Goal: Task Accomplishment & Management: Manage account settings

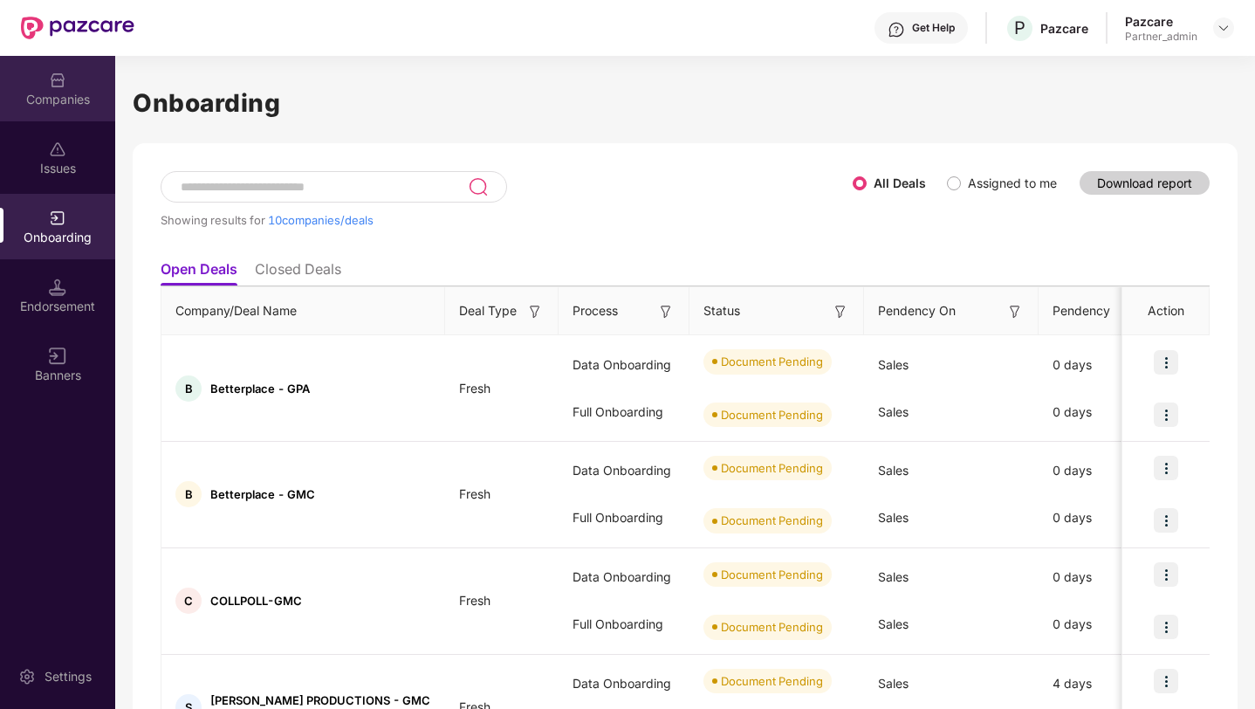
click at [51, 100] on div "Companies" at bounding box center [57, 99] width 115 height 17
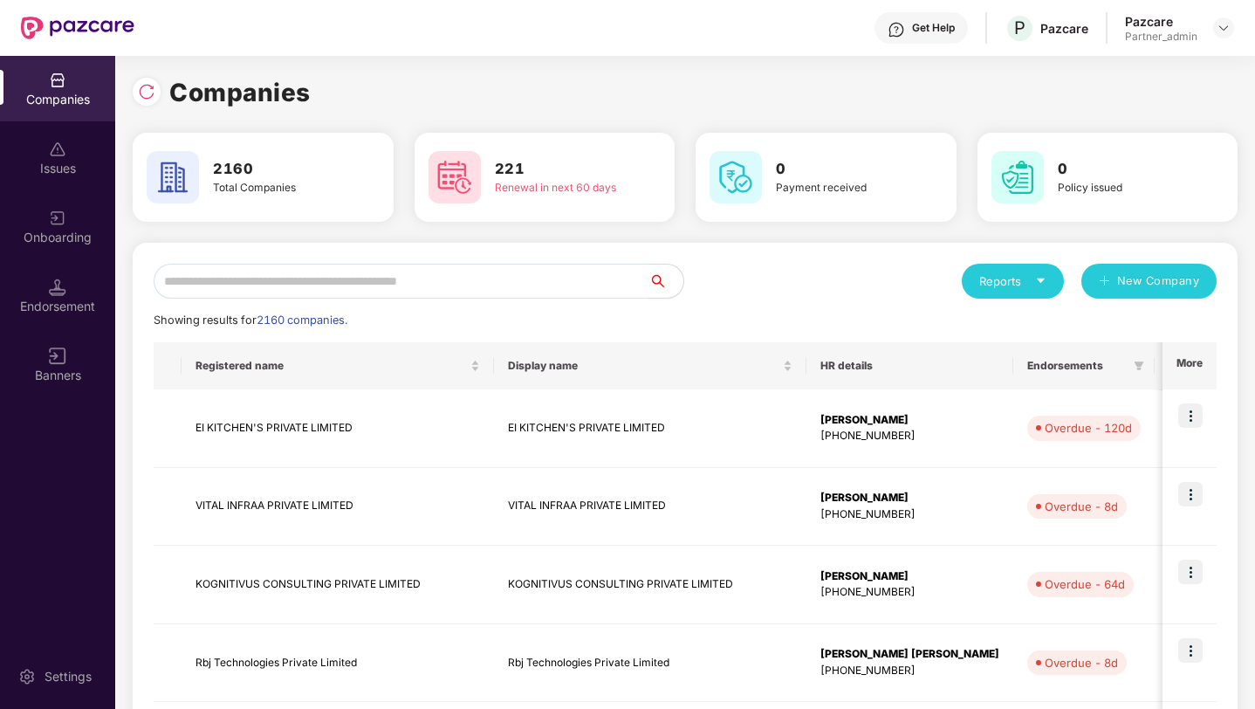
click at [249, 287] on input "text" at bounding box center [401, 281] width 495 height 35
paste input "**********"
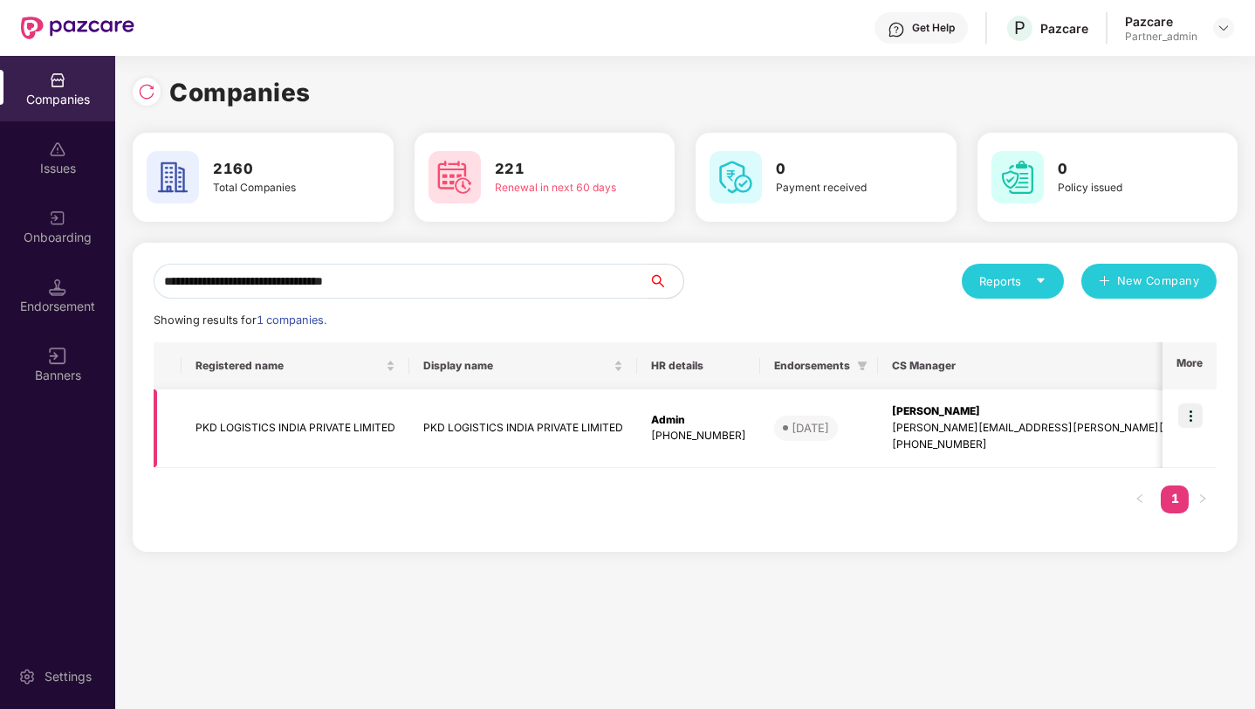
type input "**********"
click at [1191, 405] on img at bounding box center [1190, 415] width 24 height 24
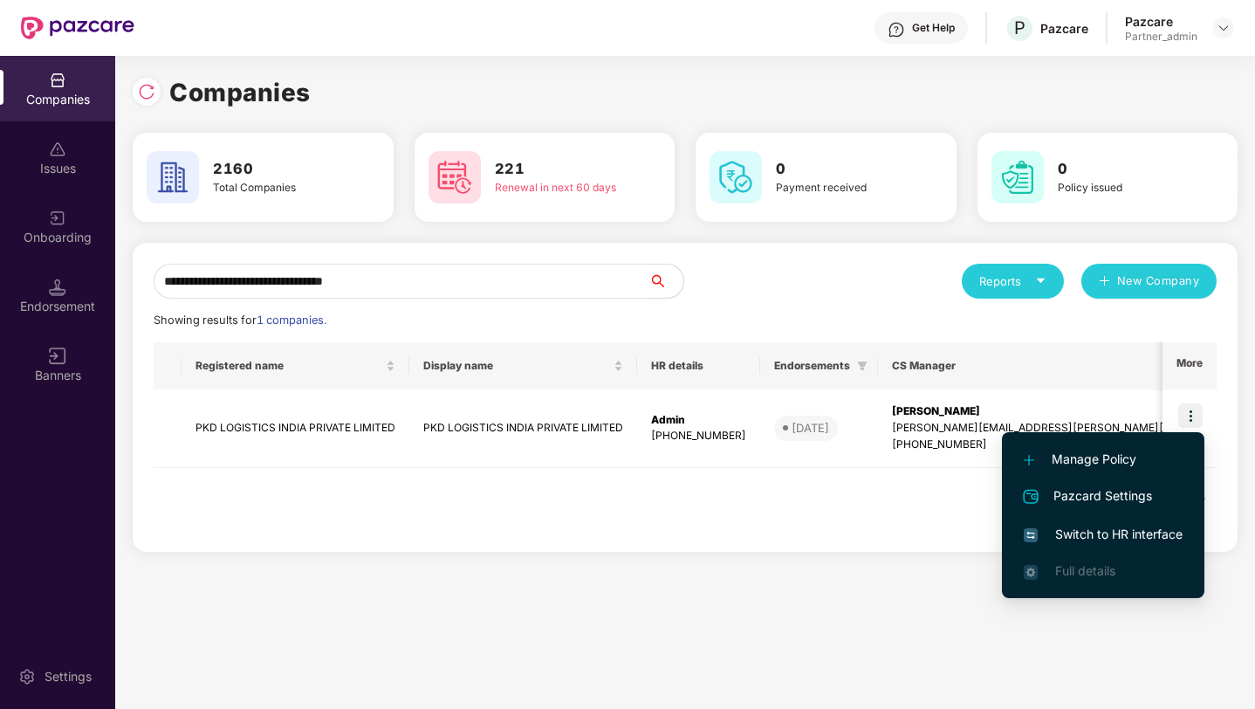
click at [1105, 532] on span "Switch to HR interface" at bounding box center [1103, 534] width 159 height 19
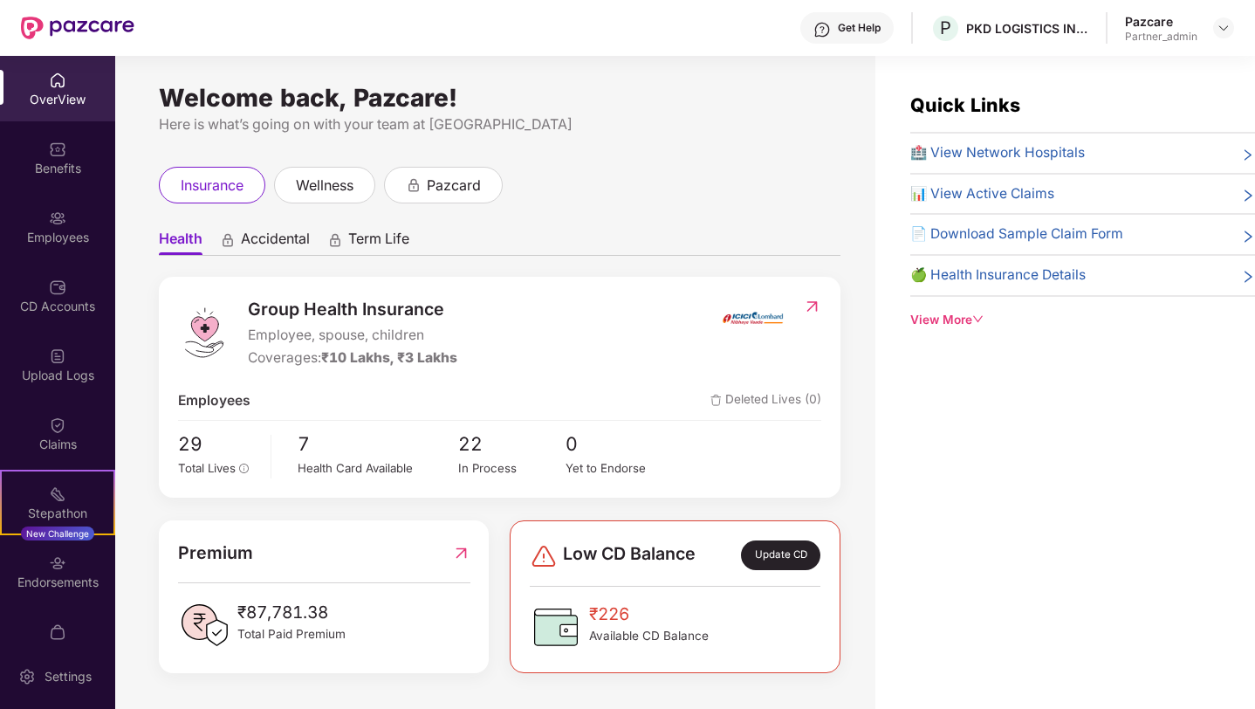
click at [53, 229] on div "Employees" at bounding box center [57, 237] width 115 height 17
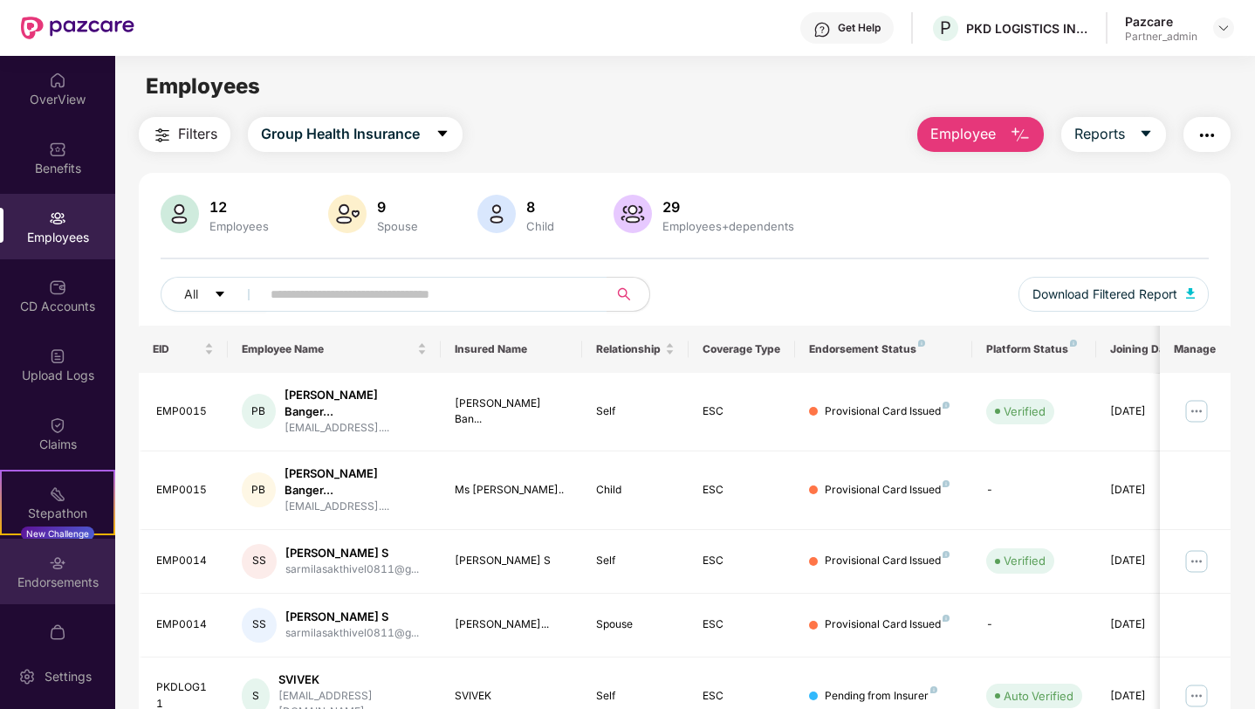
click at [57, 589] on div "Endorsements" at bounding box center [57, 581] width 115 height 17
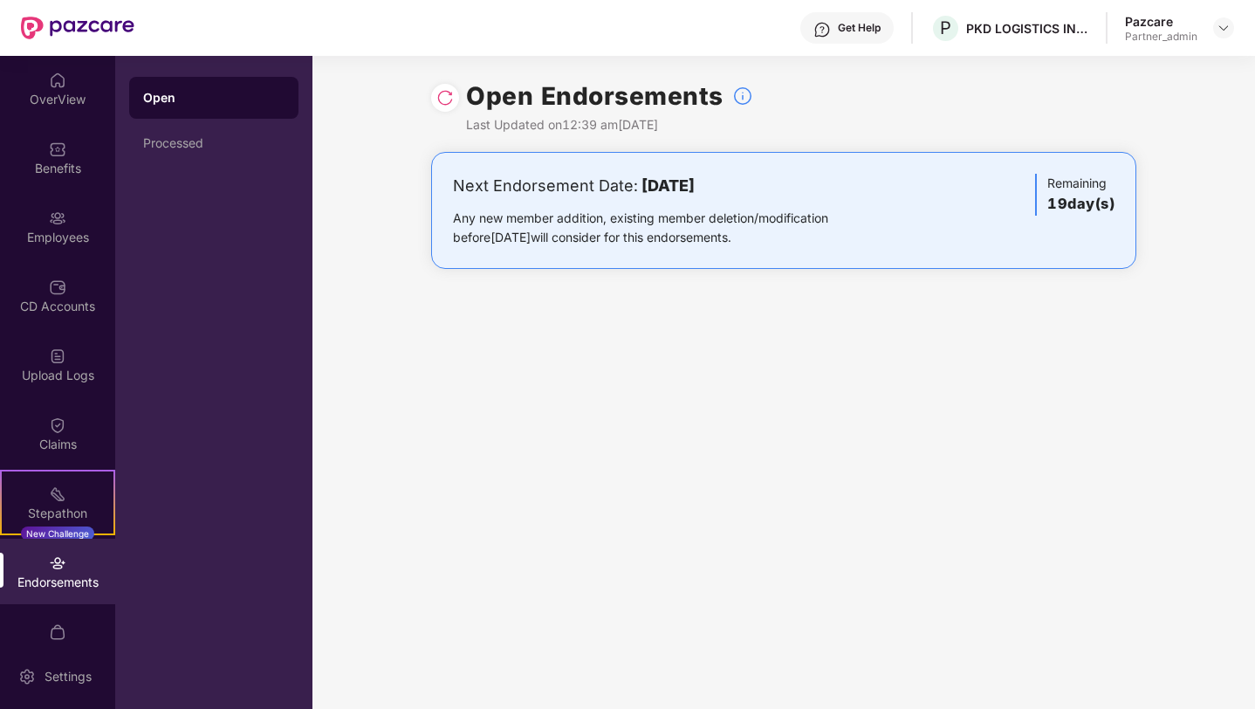
click at [445, 102] on img at bounding box center [444, 97] width 17 height 17
click at [172, 138] on div "Processed" at bounding box center [213, 143] width 141 height 14
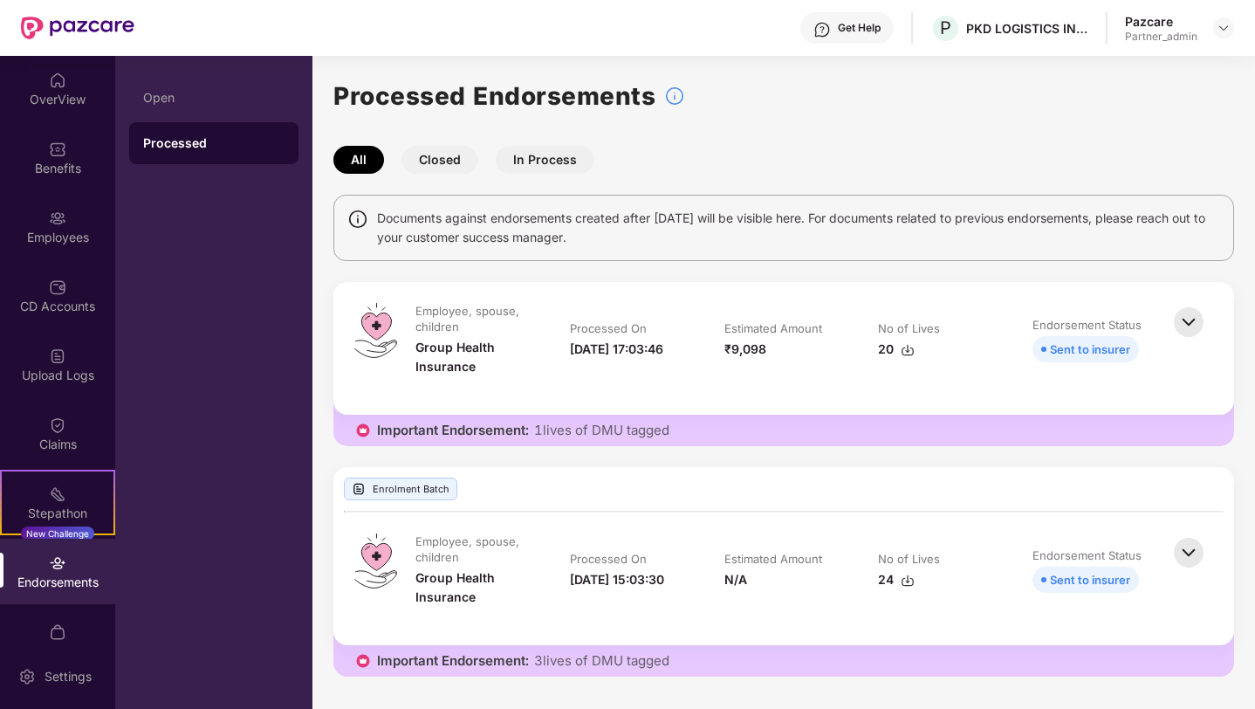
click at [184, 91] on div "Open" at bounding box center [213, 98] width 141 height 14
